Goal: Information Seeking & Learning: Compare options

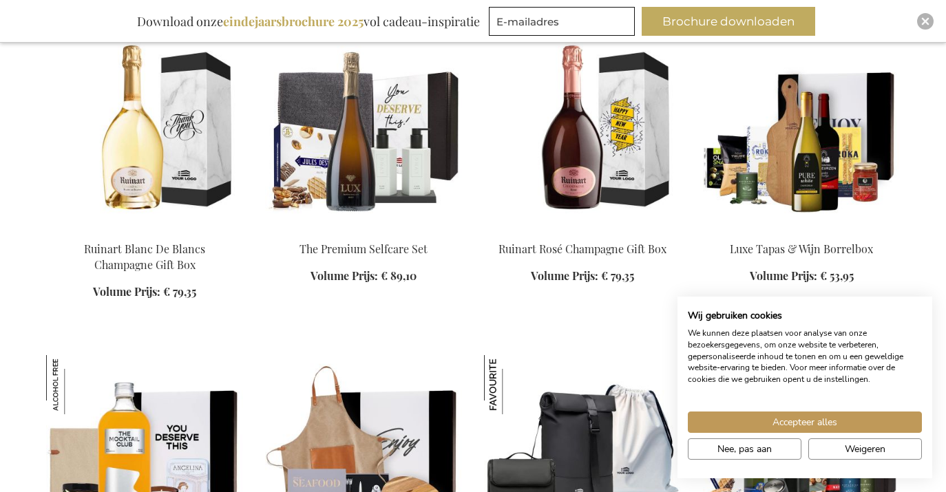
scroll to position [580, 0]
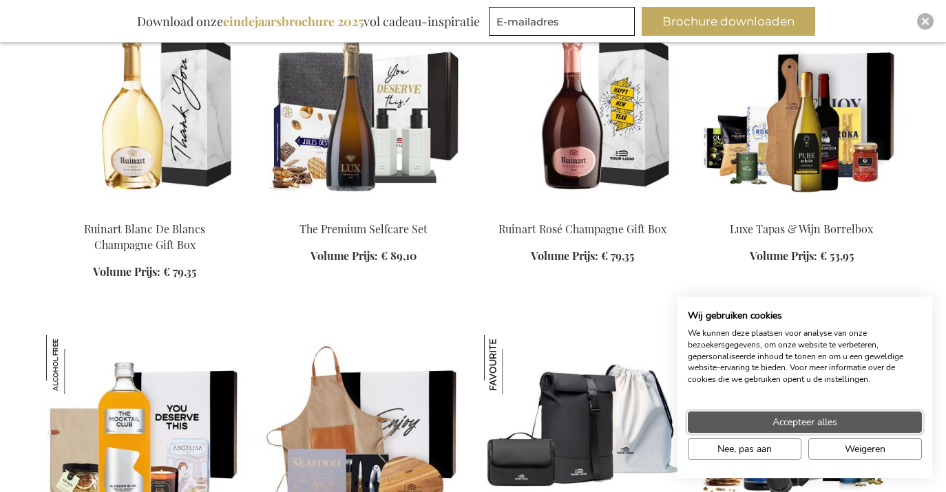
click at [817, 421] on span "Accepteer alles" at bounding box center [805, 422] width 65 height 14
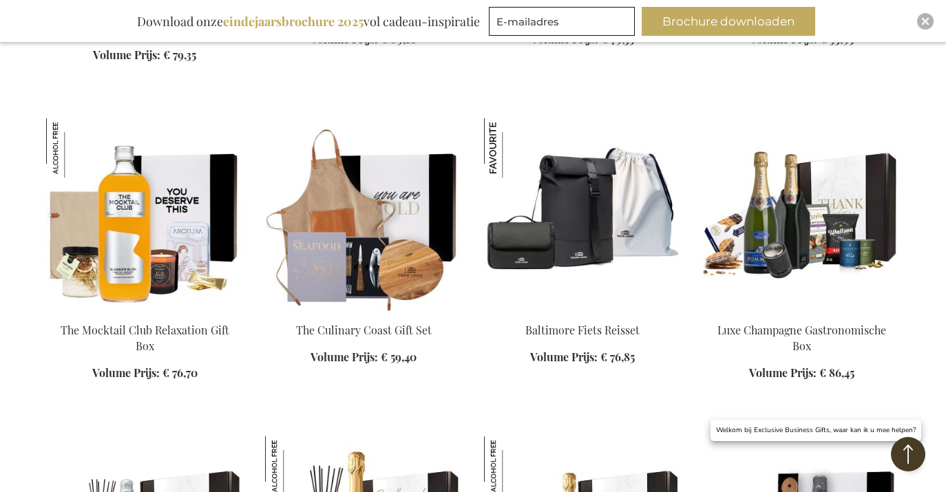
scroll to position [801, 0]
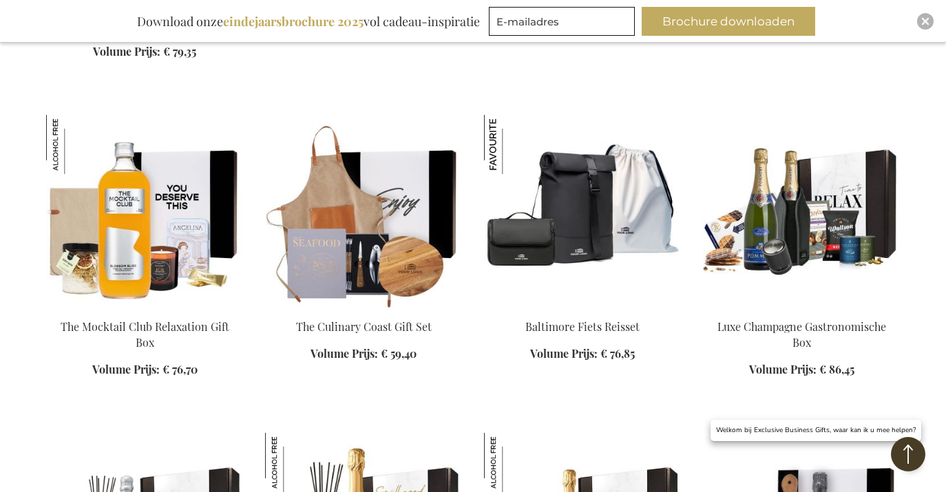
click at [810, 249] on img at bounding box center [801, 211] width 197 height 193
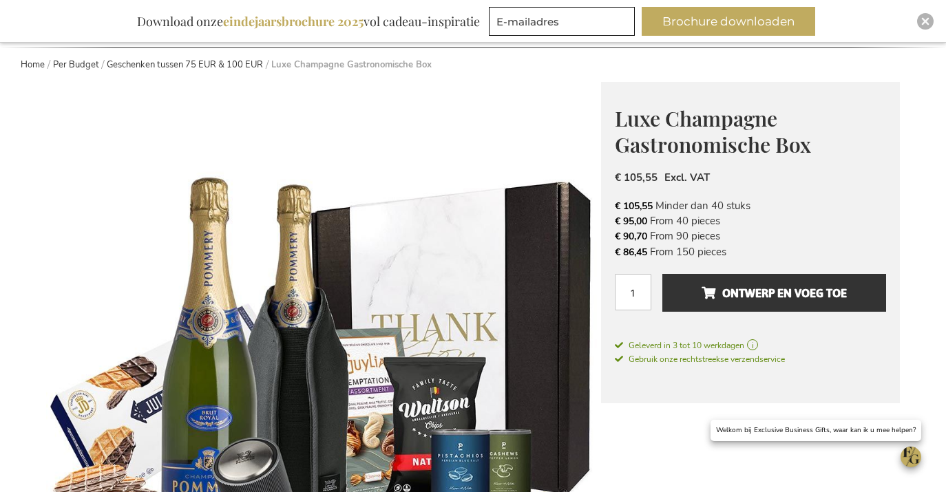
scroll to position [40, 0]
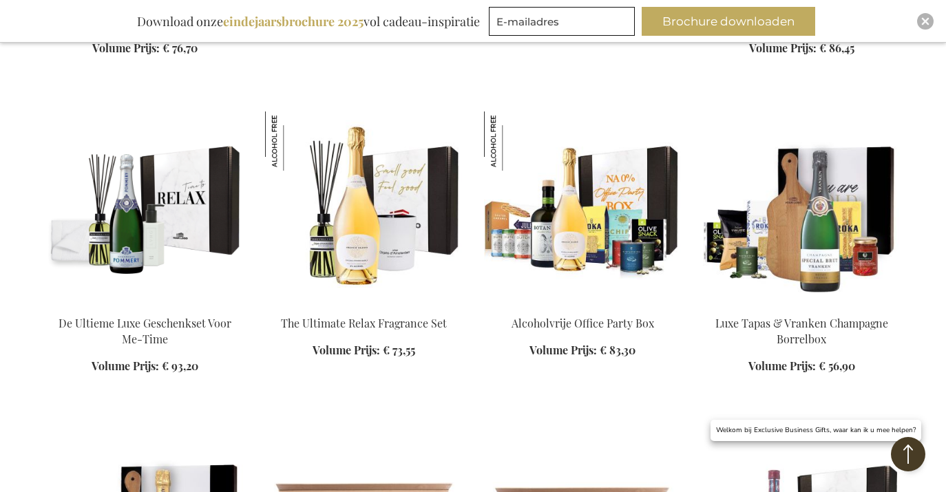
scroll to position [1126, 0]
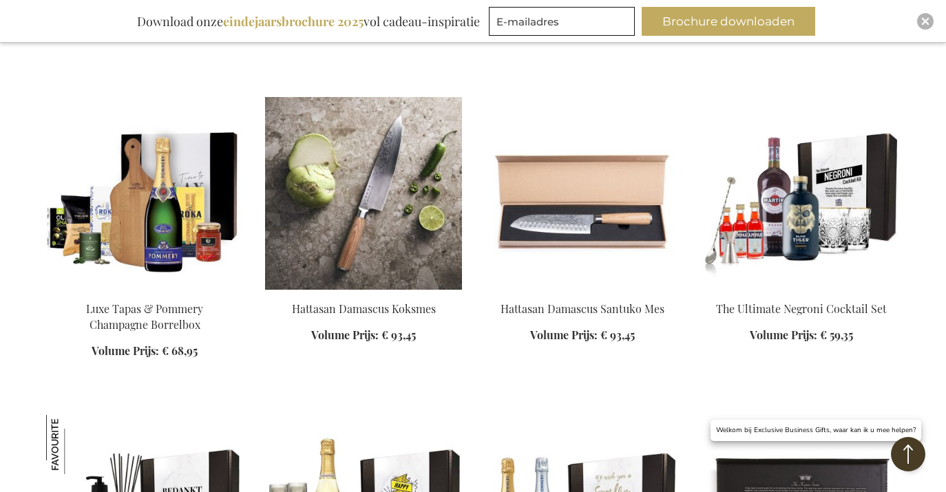
scroll to position [1458, 0]
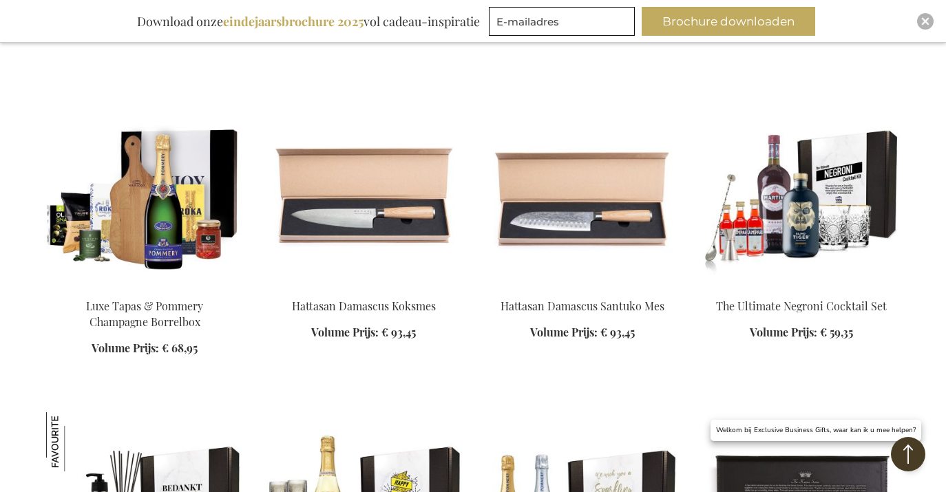
click at [183, 235] on img at bounding box center [144, 190] width 197 height 193
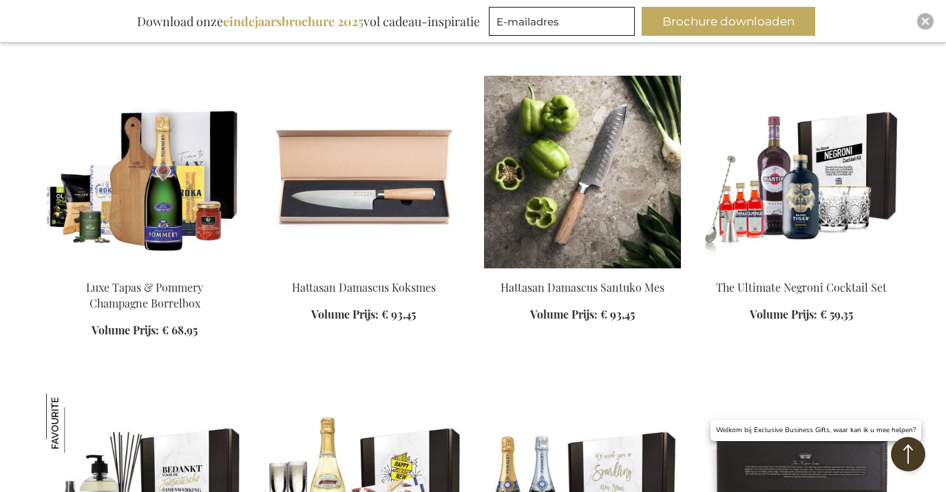
scroll to position [642, 0]
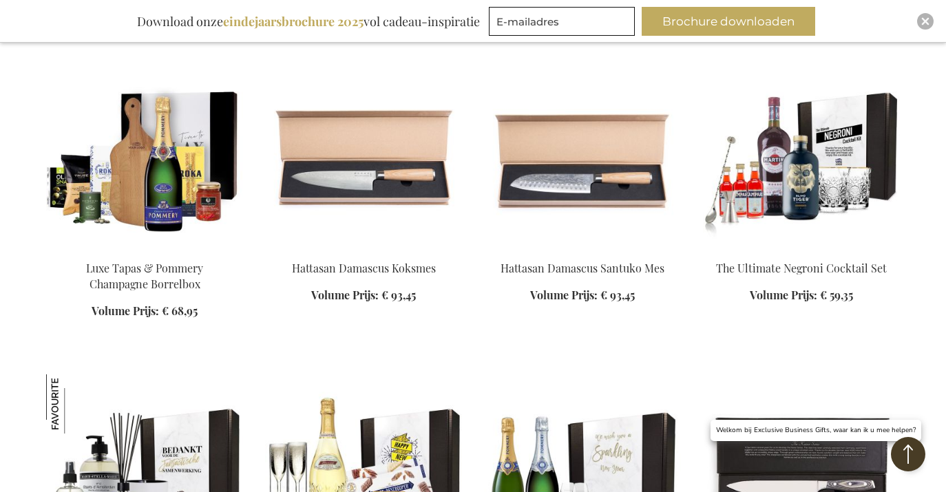
click at [810, 196] on img at bounding box center [801, 152] width 197 height 193
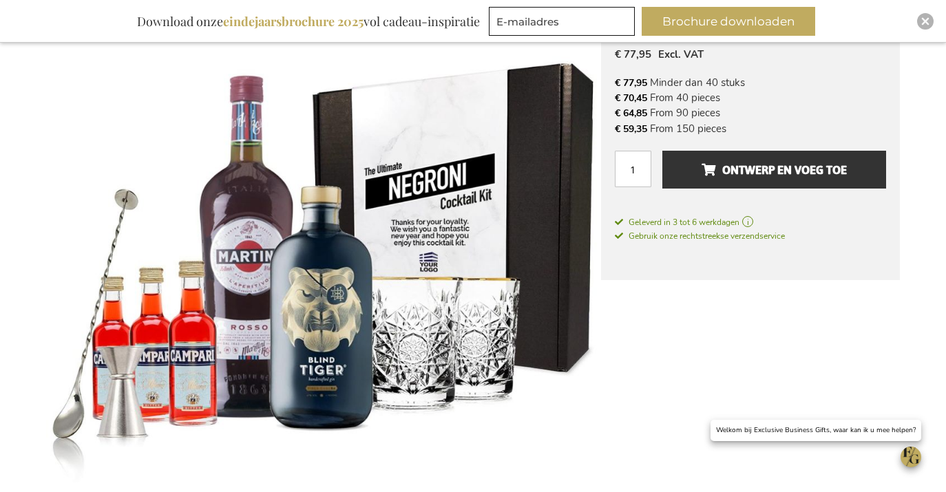
scroll to position [271, 0]
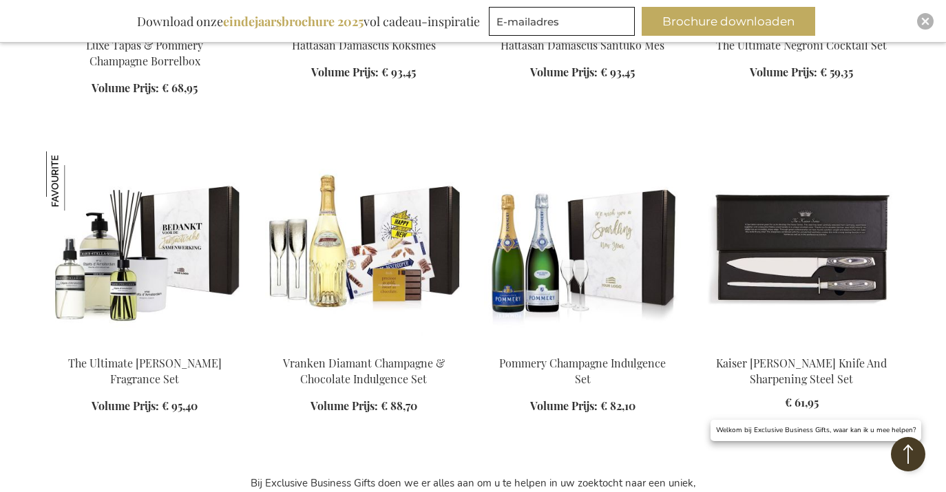
scroll to position [866, 0]
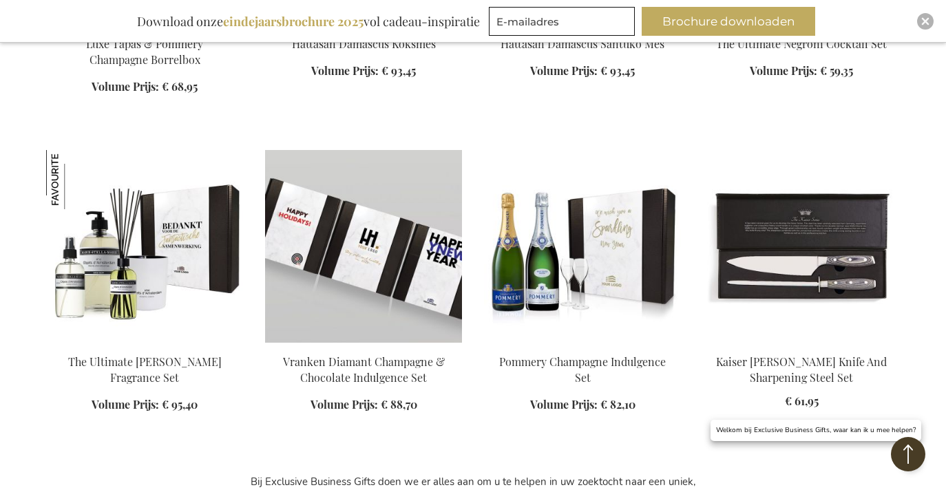
click at [402, 262] on img at bounding box center [363, 246] width 197 height 193
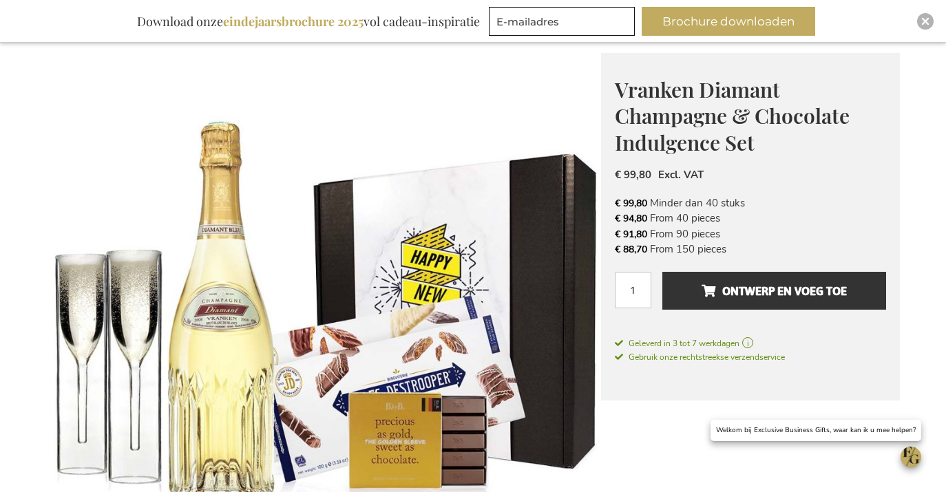
scroll to position [158, 0]
